Goal: Find specific page/section: Find specific page/section

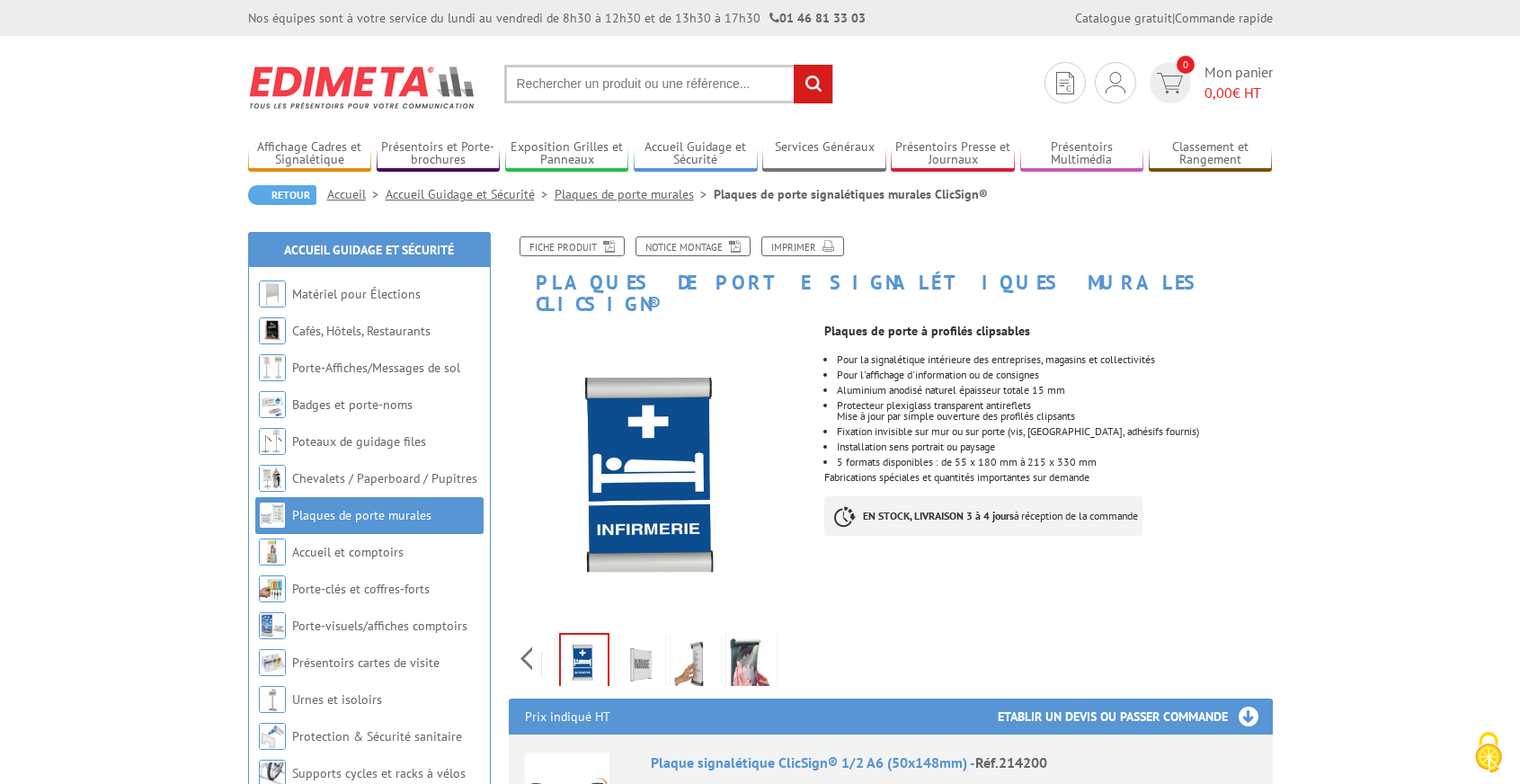
click at [577, 85] on input "text" at bounding box center [669, 84] width 329 height 38
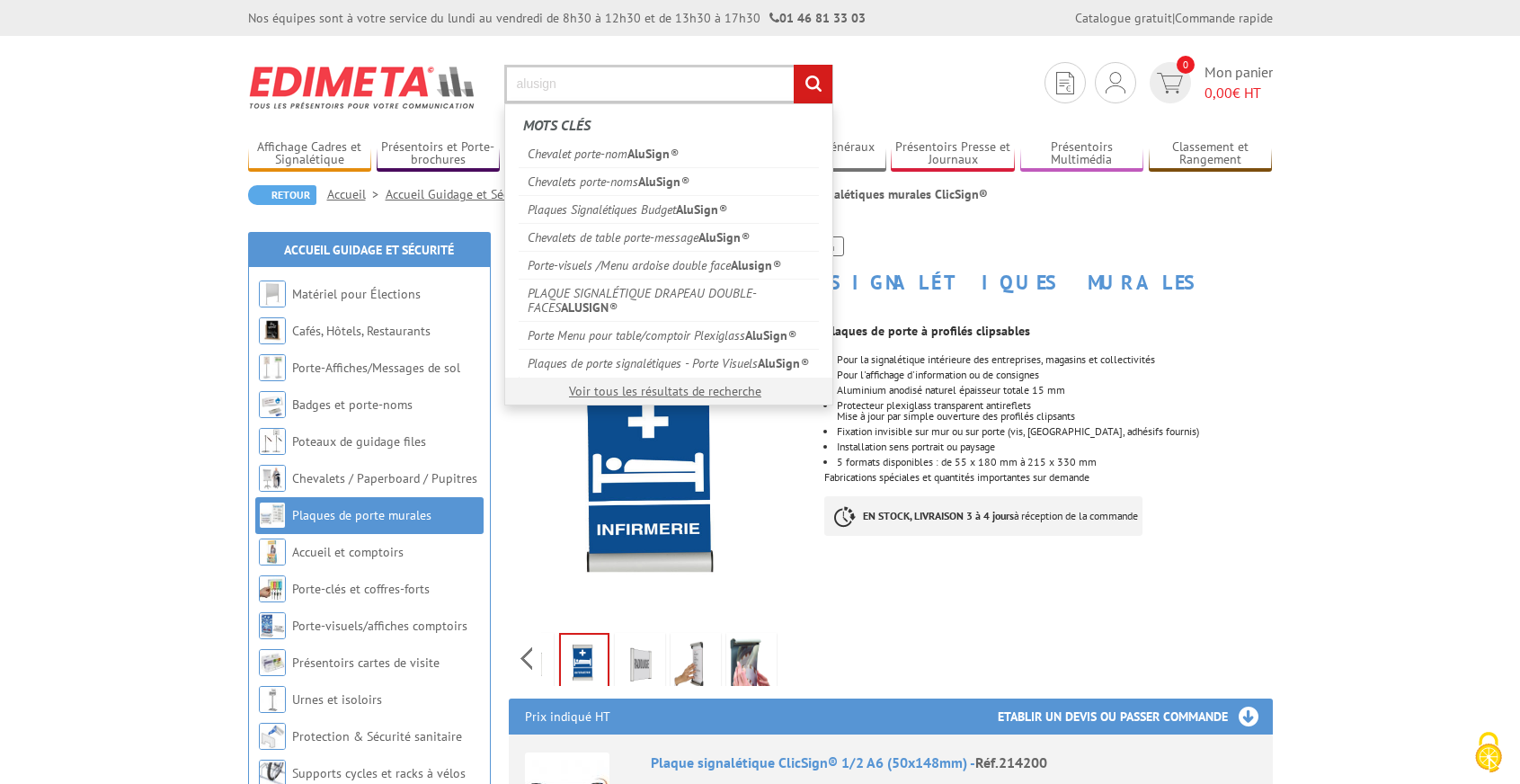
type input "alusign"
click at [794, 65] on input "rechercher" at bounding box center [813, 84] width 38 height 38
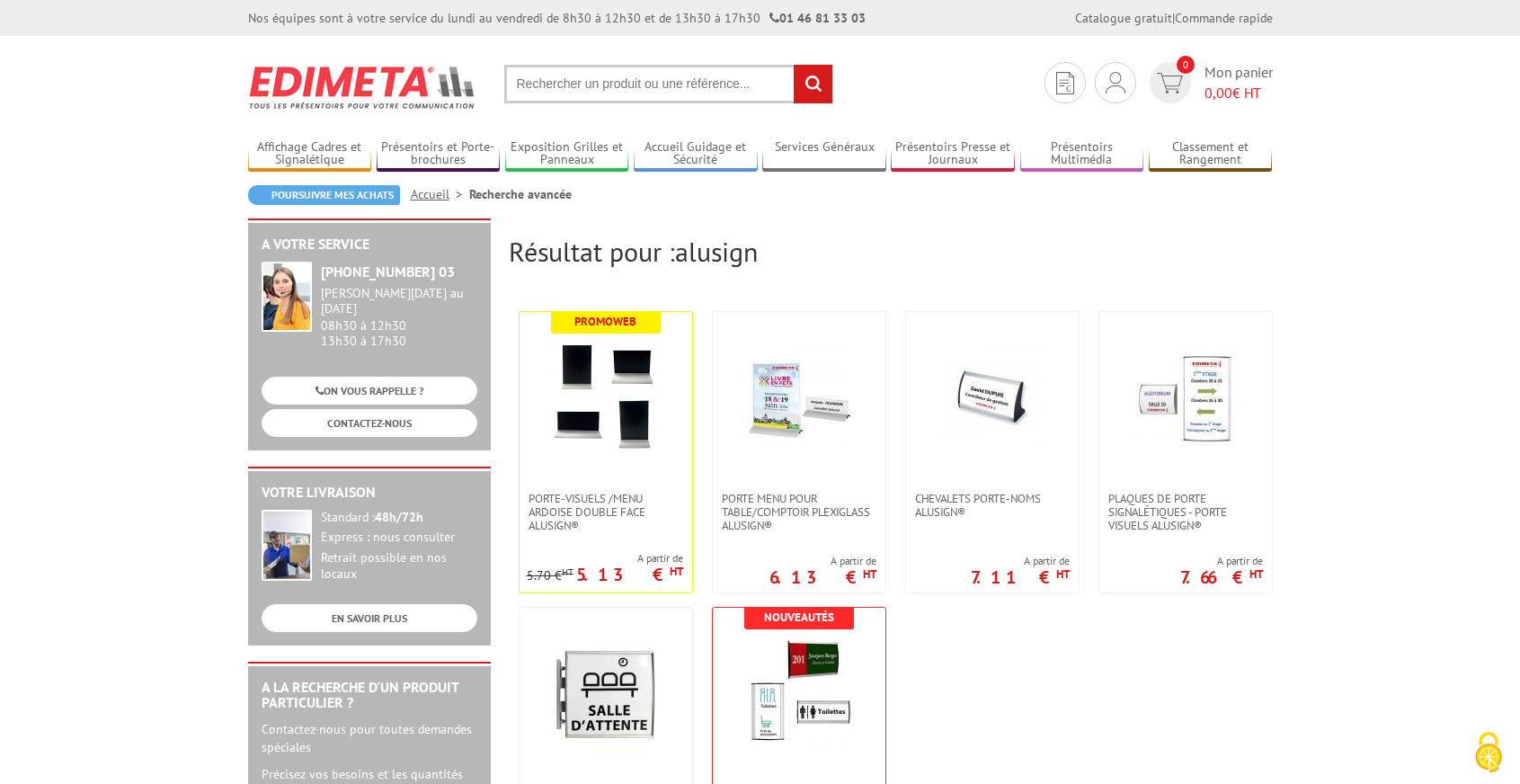
click at [597, 88] on input "text" at bounding box center [669, 84] width 329 height 38
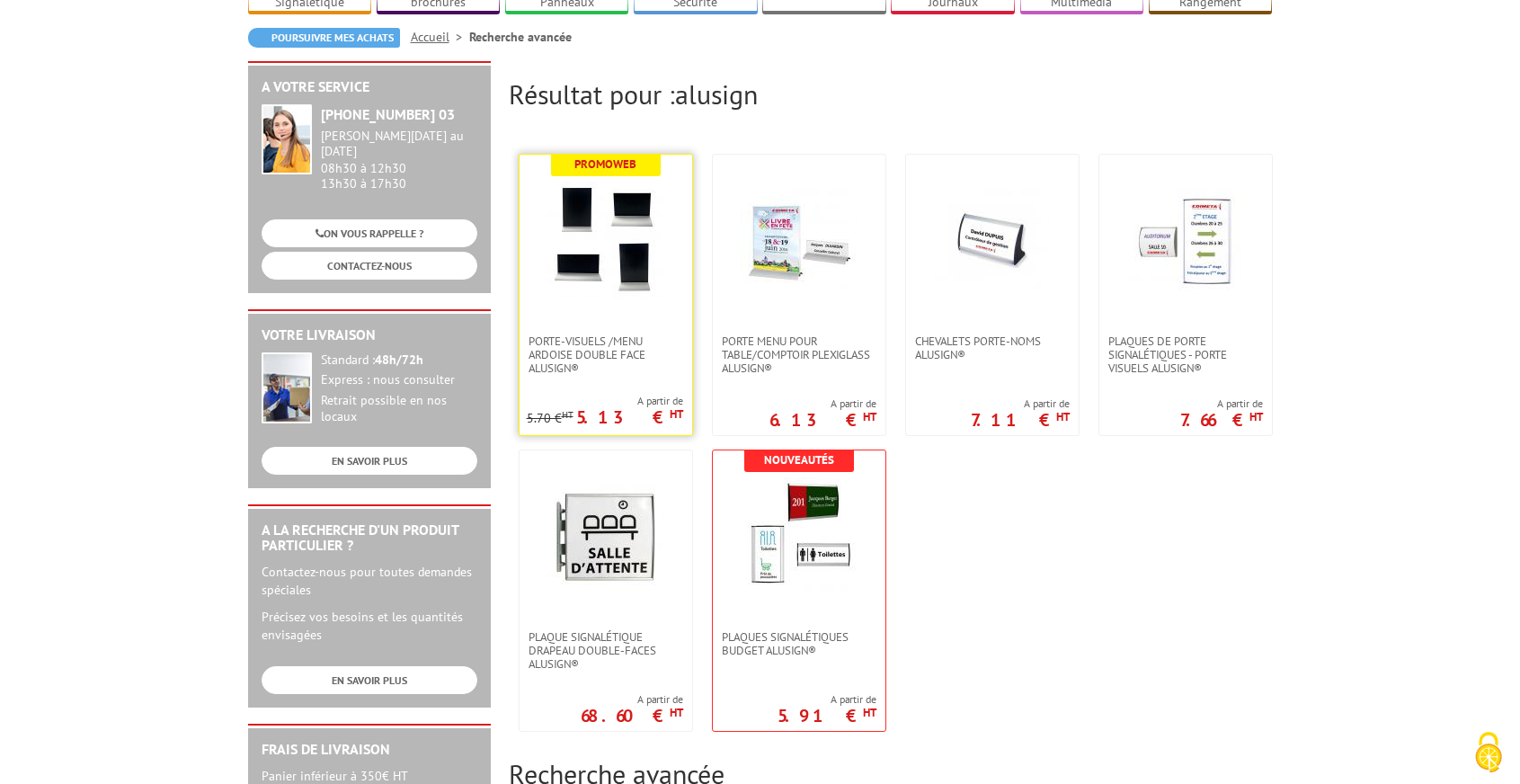
scroll to position [160, 0]
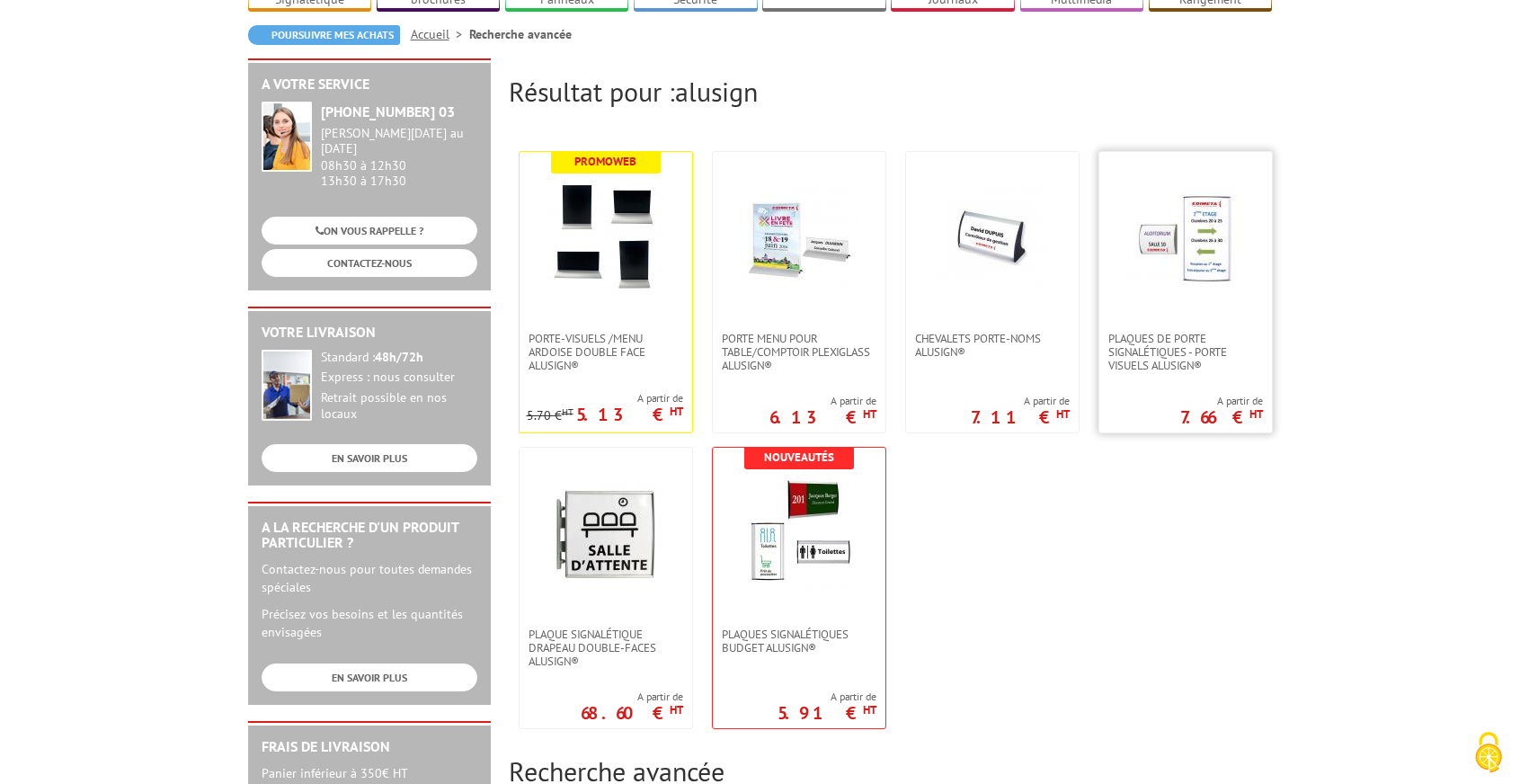
click at [1145, 270] on img at bounding box center [1186, 237] width 117 height 117
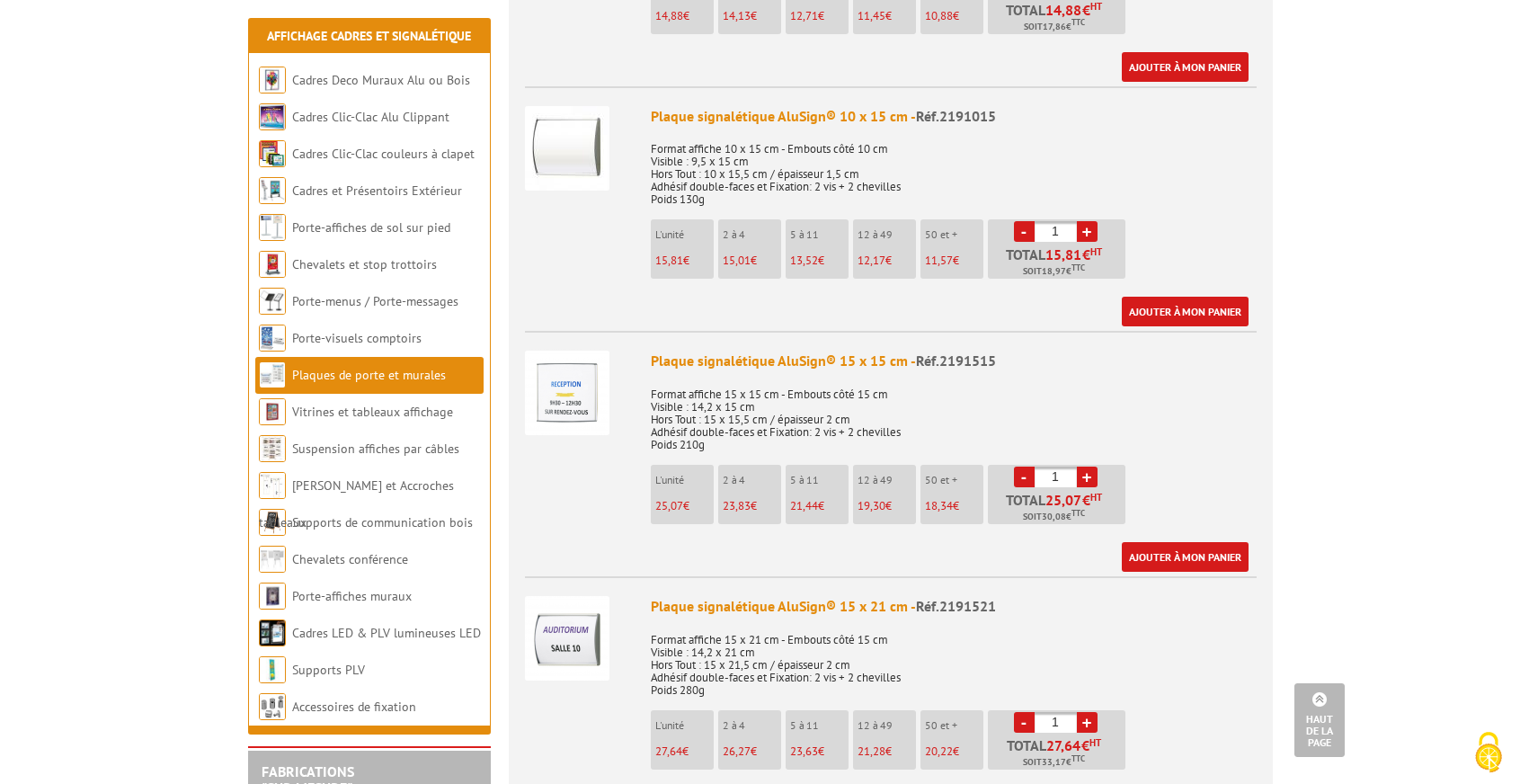
scroll to position [1386, 0]
